Goal: Use online tool/utility: Use online tool/utility

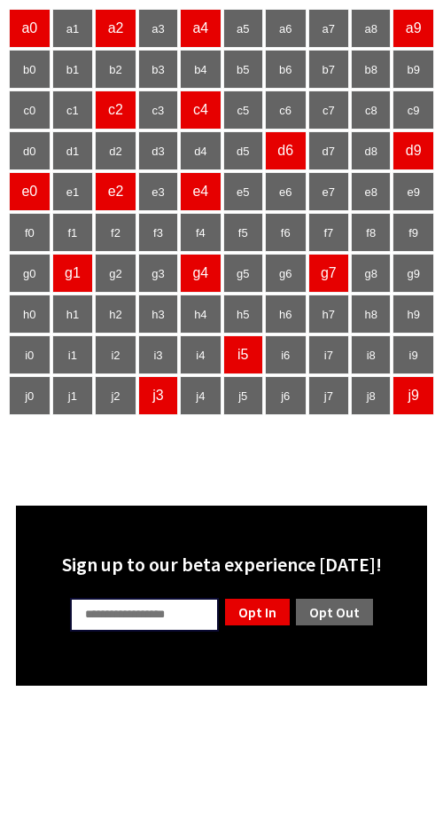
click at [147, 606] on input "text" at bounding box center [144, 615] width 149 height 34
type input "**"
click at [328, 617] on link "Opt Out" at bounding box center [334, 612] width 81 height 30
